Goal: Task Accomplishment & Management: Manage account settings

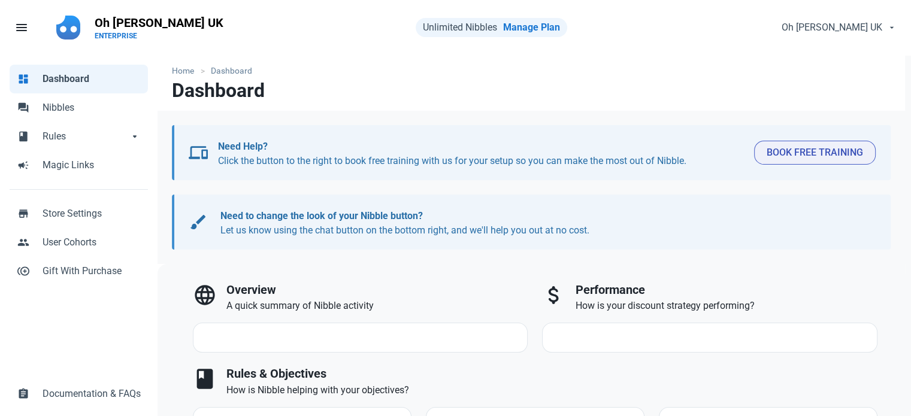
select select "7d"
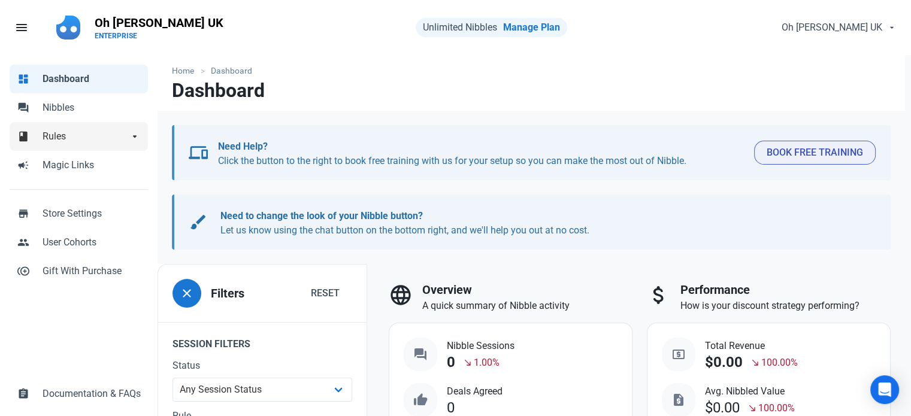
click at [69, 137] on span "Rules" at bounding box center [86, 136] width 86 height 14
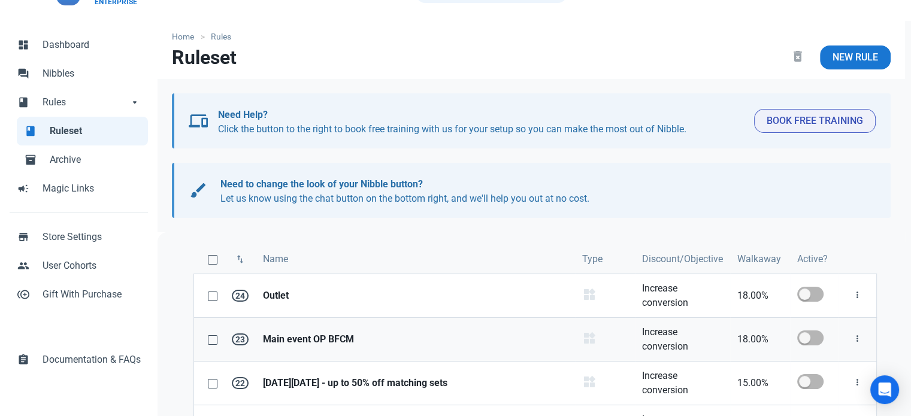
scroll to position [120, 0]
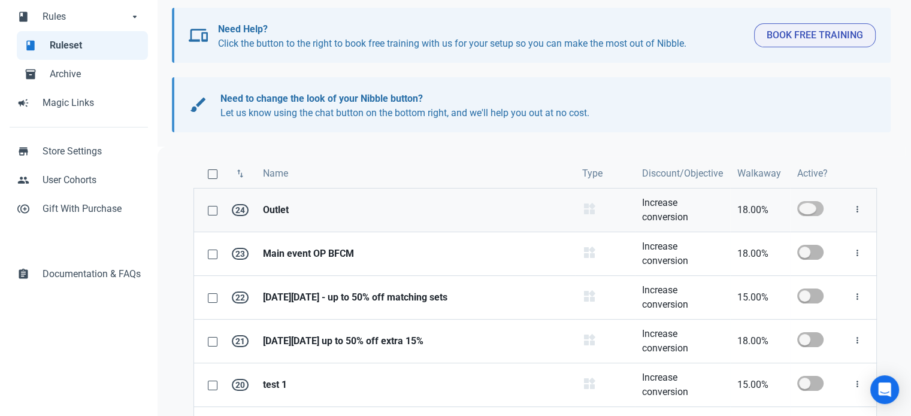
click at [808, 212] on span at bounding box center [810, 208] width 26 height 15
click at [805, 212] on input "checkbox" at bounding box center [801, 209] width 8 height 8
checkbox input "true"
